Goal: Transaction & Acquisition: Book appointment/travel/reservation

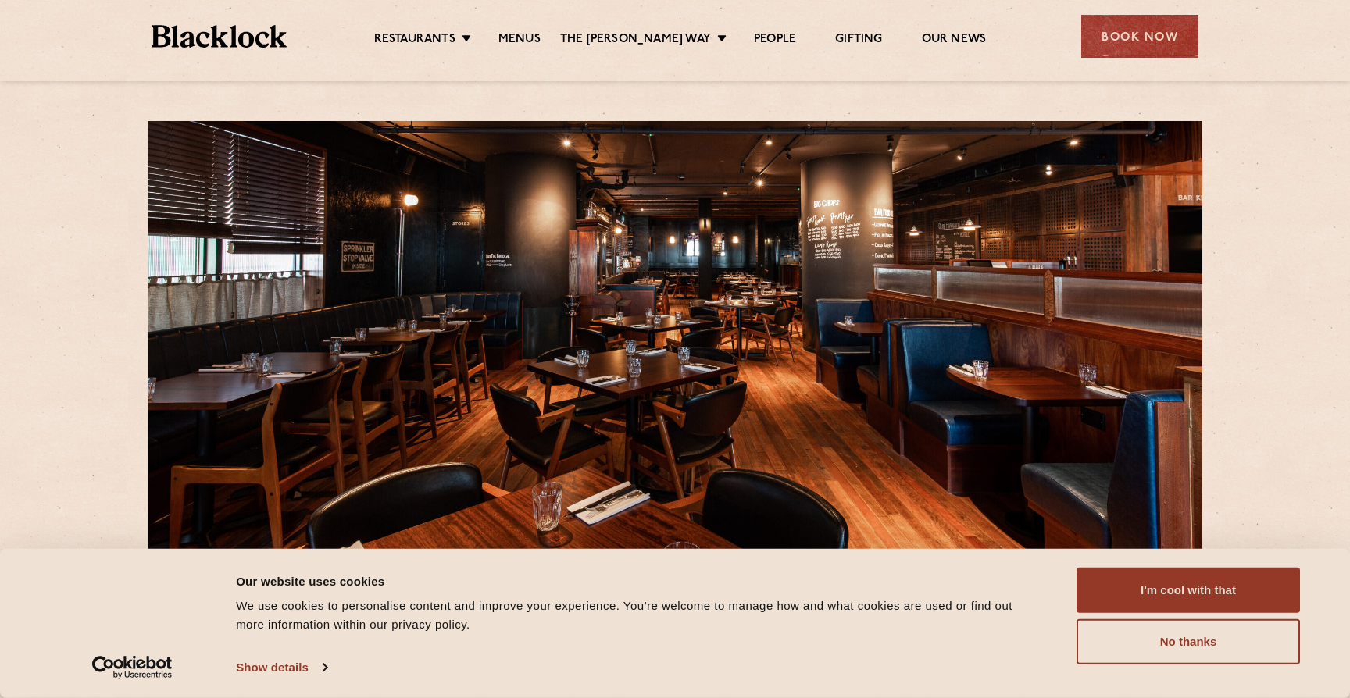
click at [1176, 34] on div "Book Now" at bounding box center [1139, 36] width 117 height 43
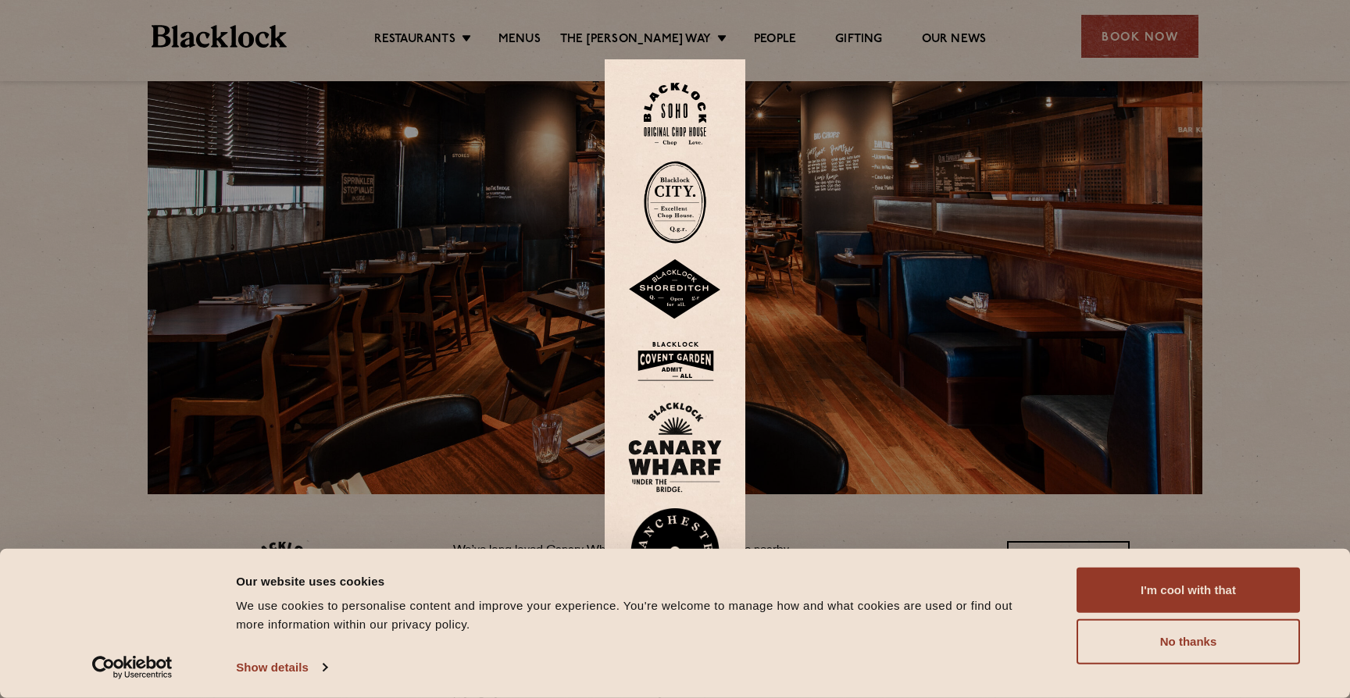
scroll to position [91, 0]
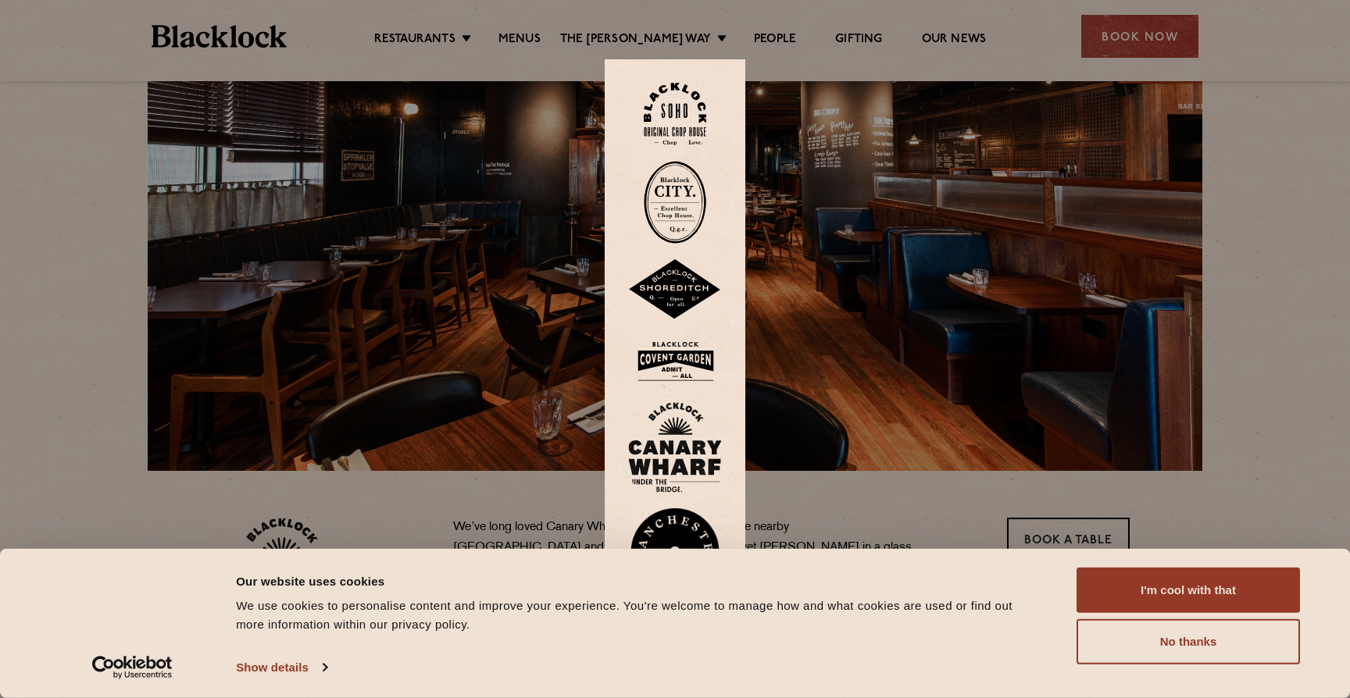
click at [672, 447] on img at bounding box center [675, 447] width 94 height 91
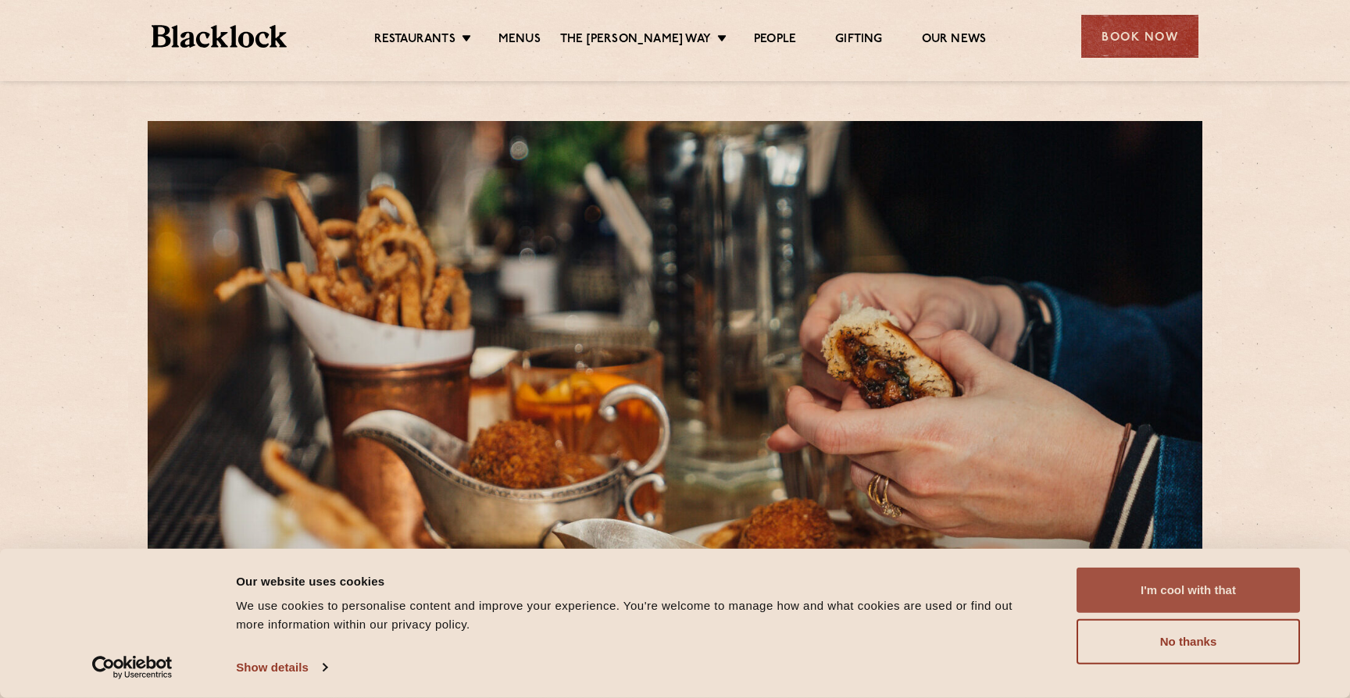
click at [1197, 604] on button "I'm cool with that" at bounding box center [1187, 590] width 223 height 45
